Goal: Check status: Check status

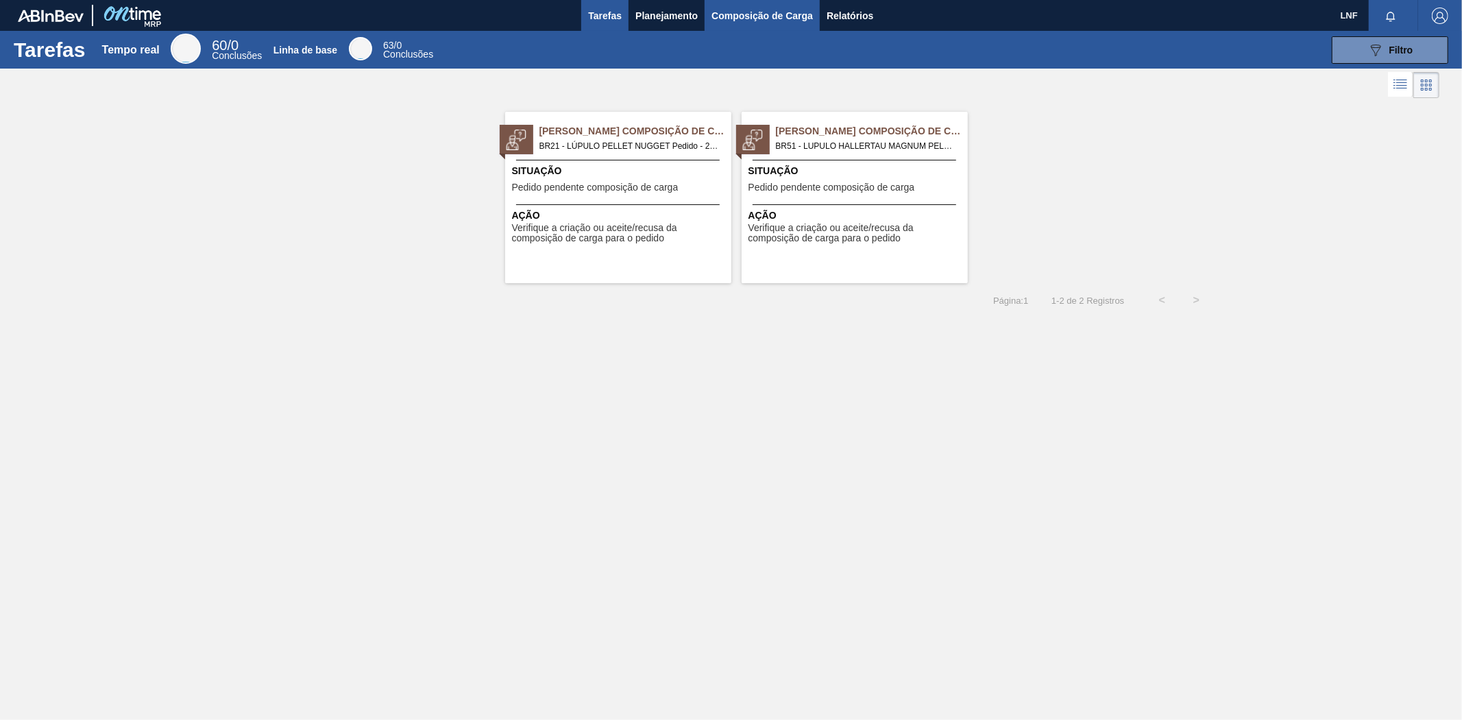
click at [758, 21] on font "Composição de Carga" at bounding box center [761, 15] width 101 height 11
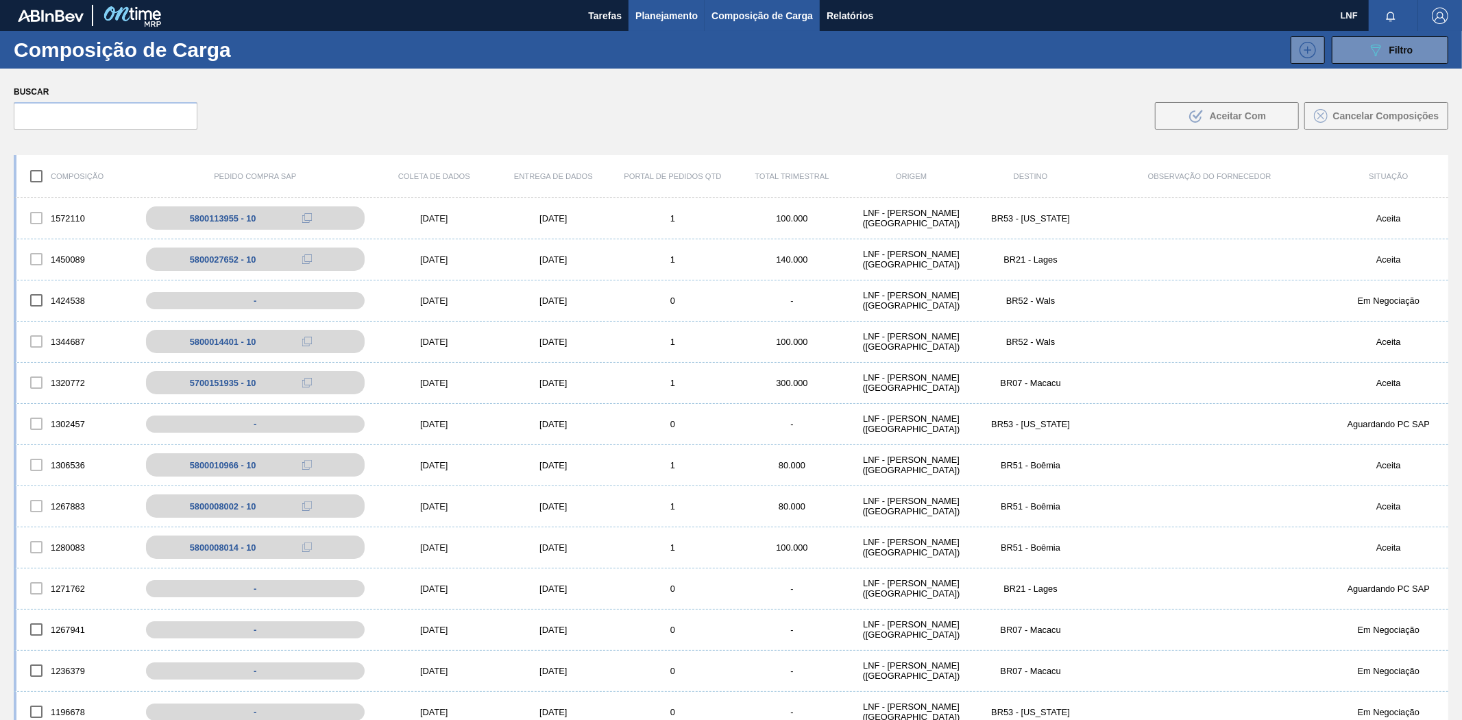
click at [670, 16] on font "Planejamento" at bounding box center [666, 15] width 62 height 11
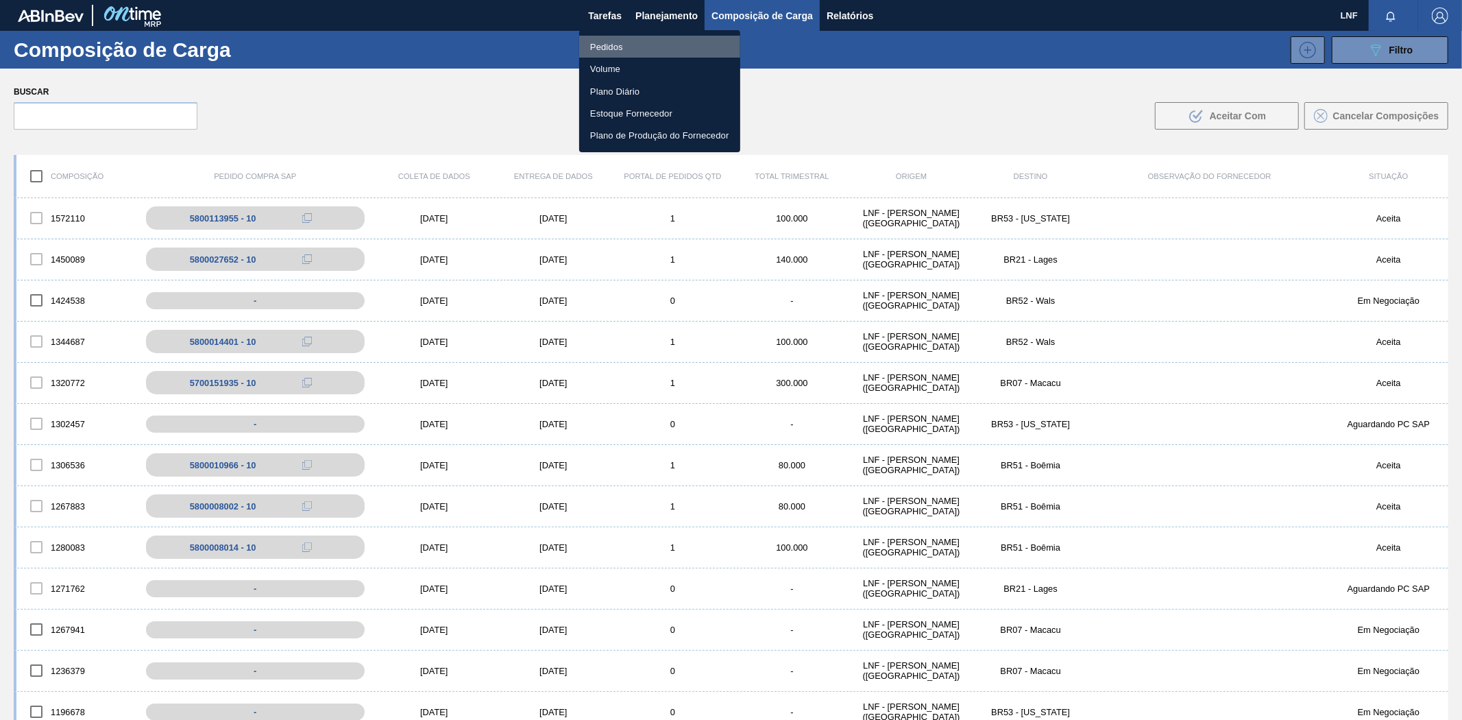
click at [629, 49] on li "Pedidos" at bounding box center [659, 47] width 161 height 22
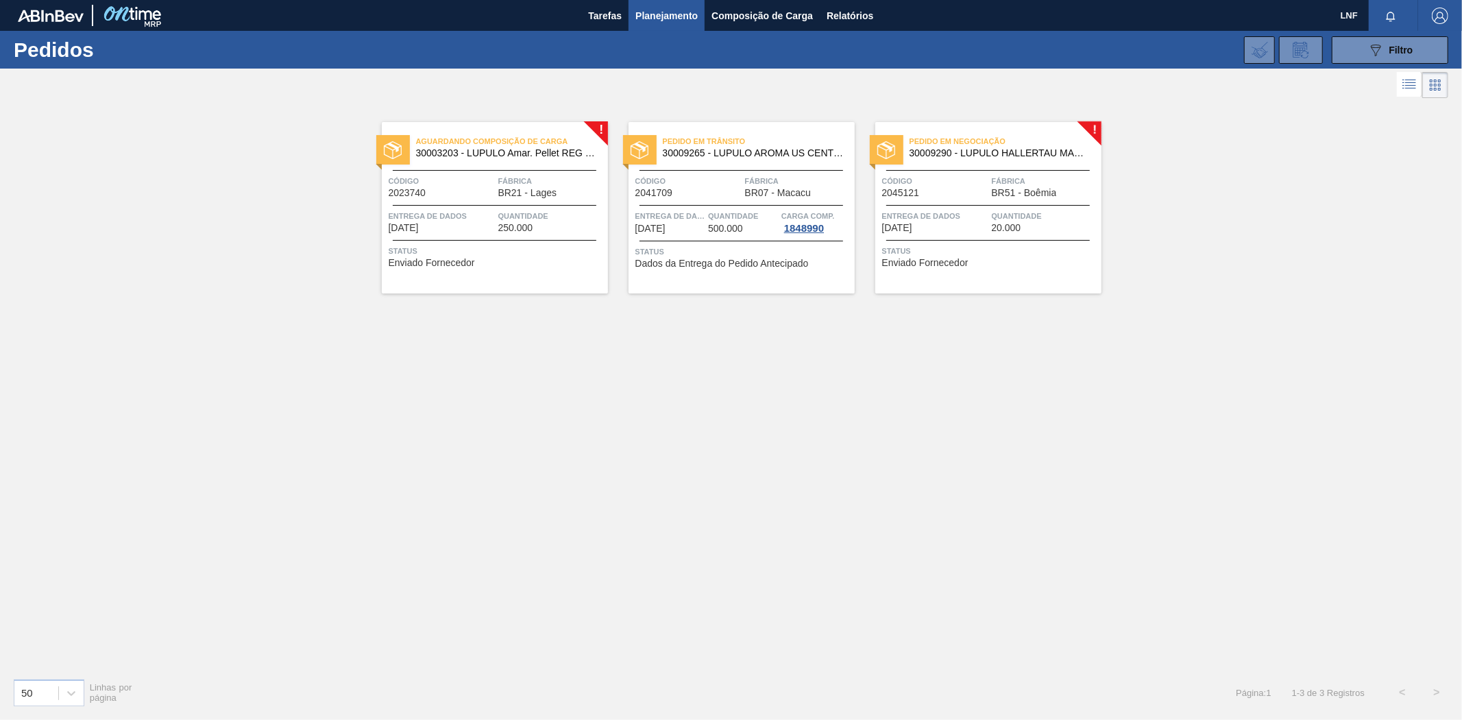
click at [555, 137] on font "Aguardando Composição de Carga" at bounding box center [492, 141] width 152 height 8
